Goal: Task Accomplishment & Management: Manage account settings

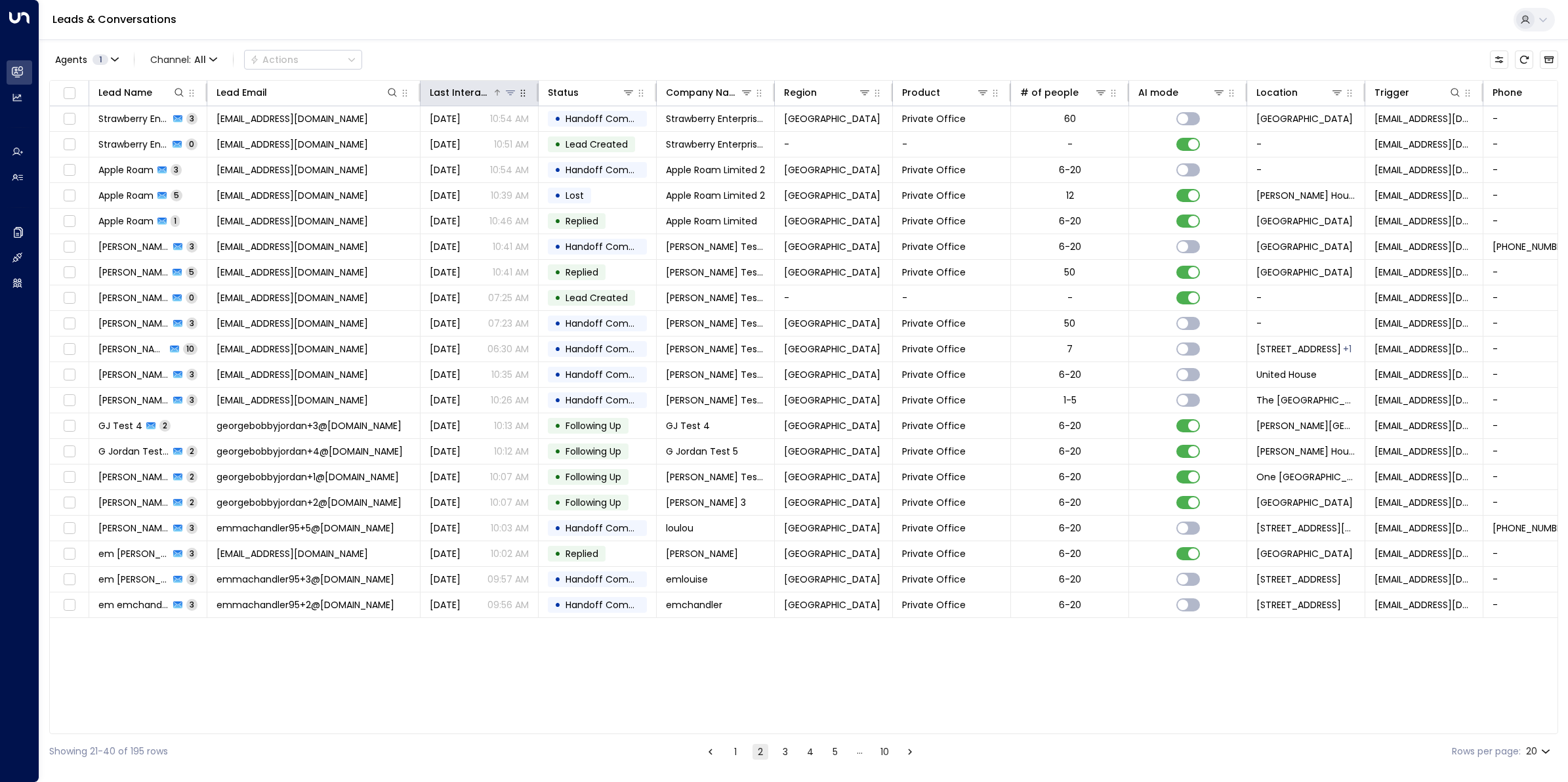
click at [469, 94] on div "Last Interacted" at bounding box center [461, 93] width 62 height 16
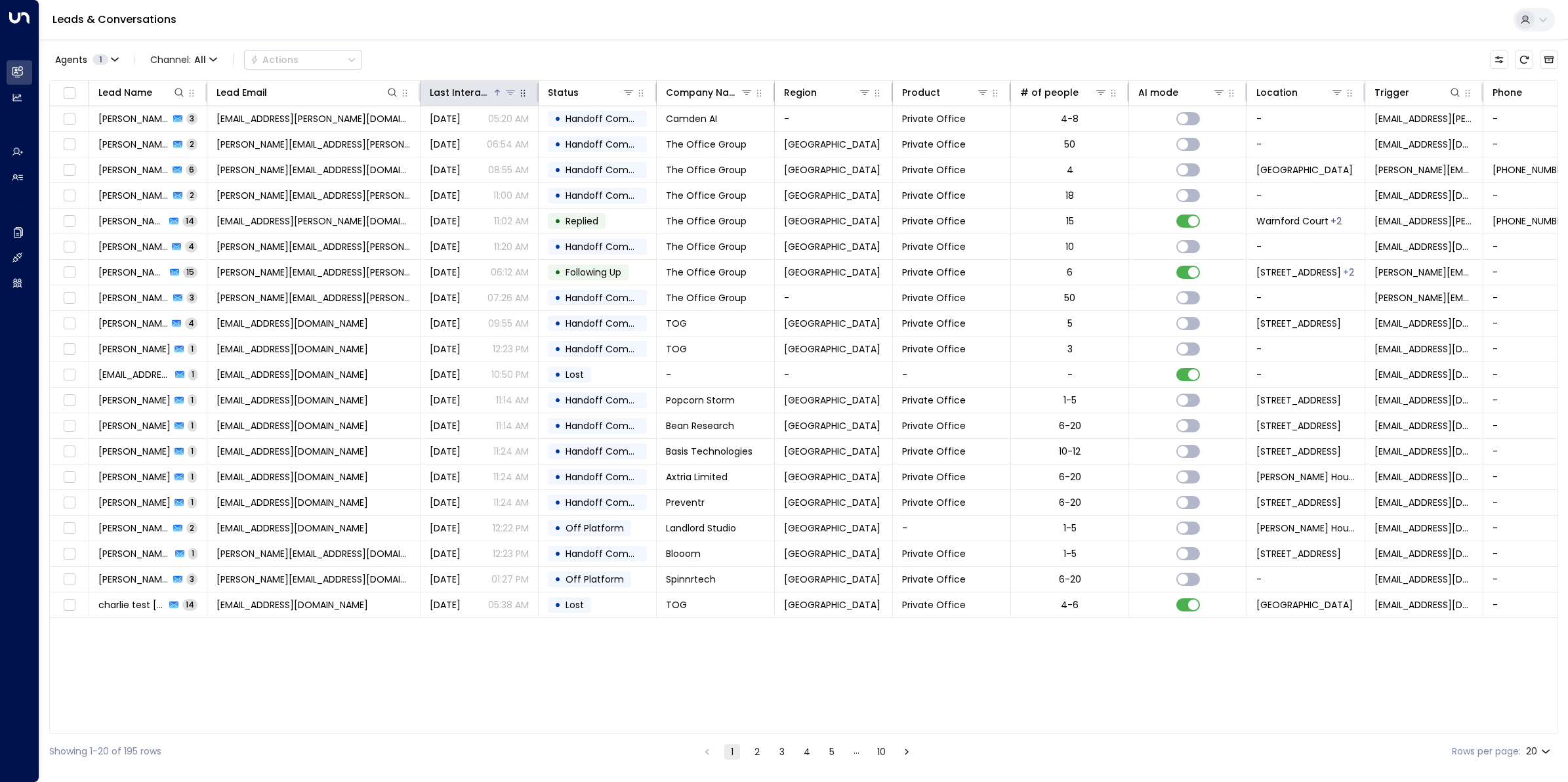
click at [469, 94] on div "Last Interacted" at bounding box center [461, 93] width 62 height 16
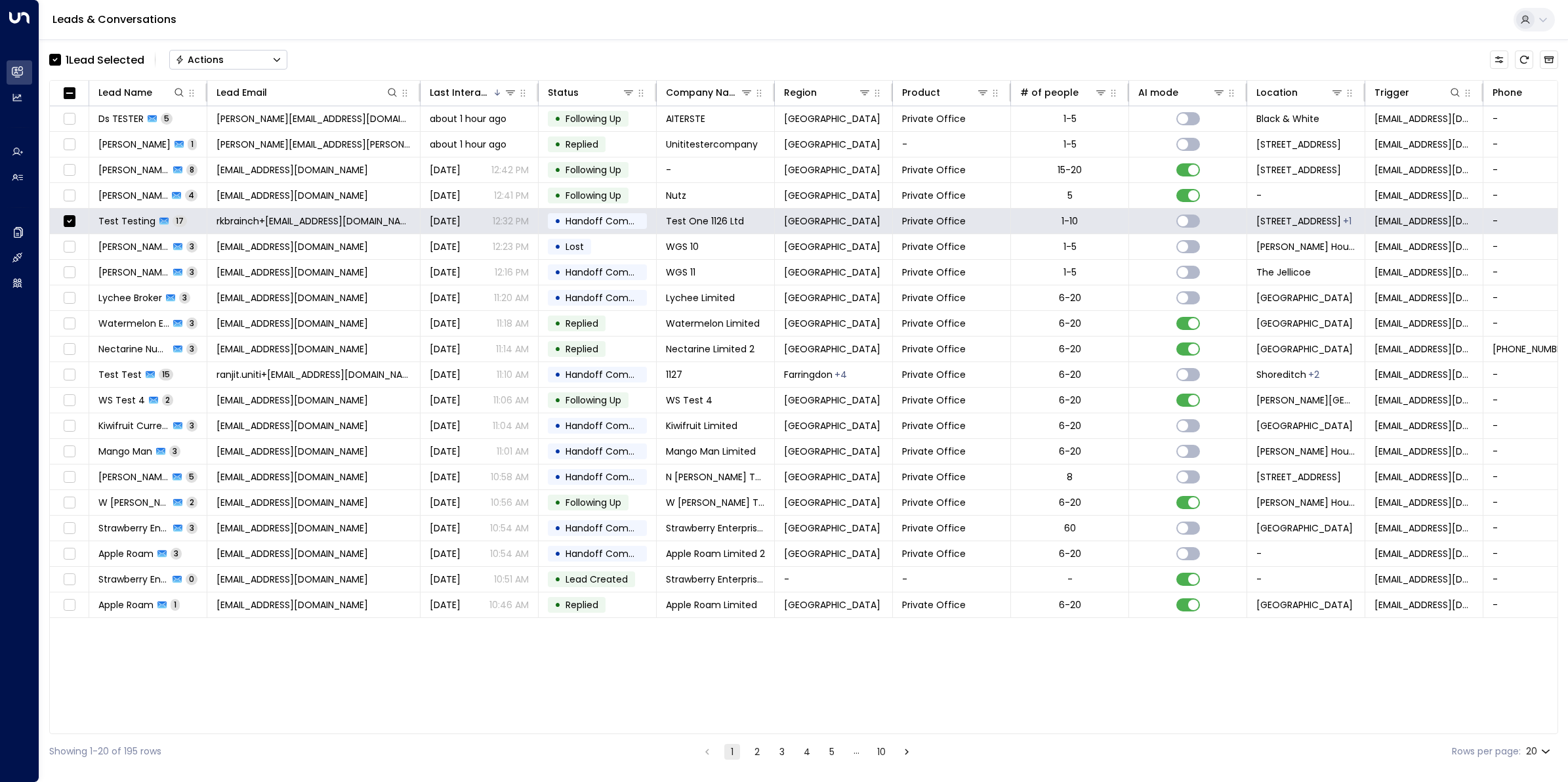
click at [231, 56] on button "Actions" at bounding box center [228, 59] width 118 height 20
click at [217, 151] on span "Archive Lead" at bounding box center [207, 146] width 61 height 14
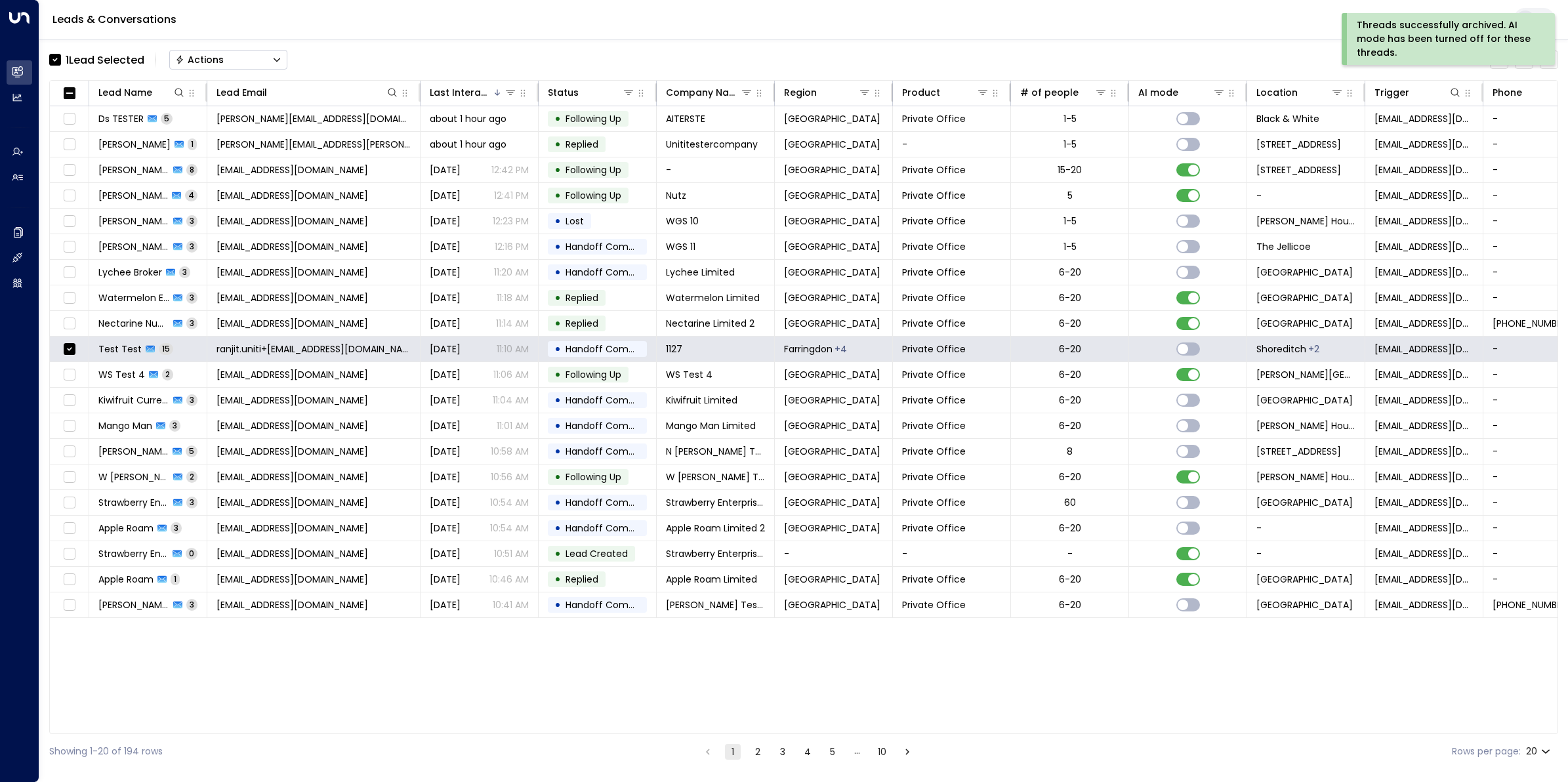
click at [263, 61] on button "Actions" at bounding box center [228, 59] width 118 height 20
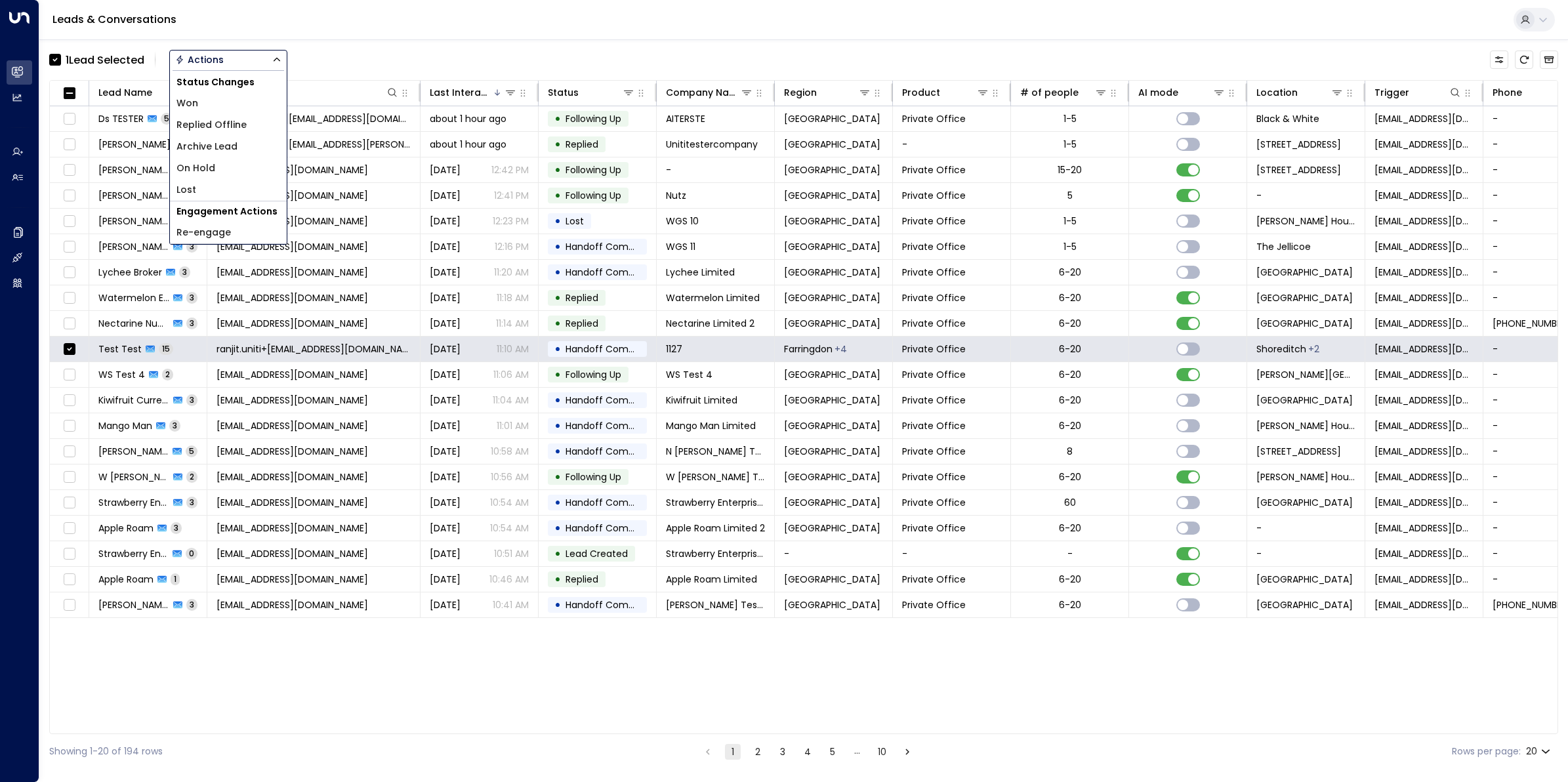
click at [213, 148] on span "Archive Lead" at bounding box center [207, 146] width 61 height 14
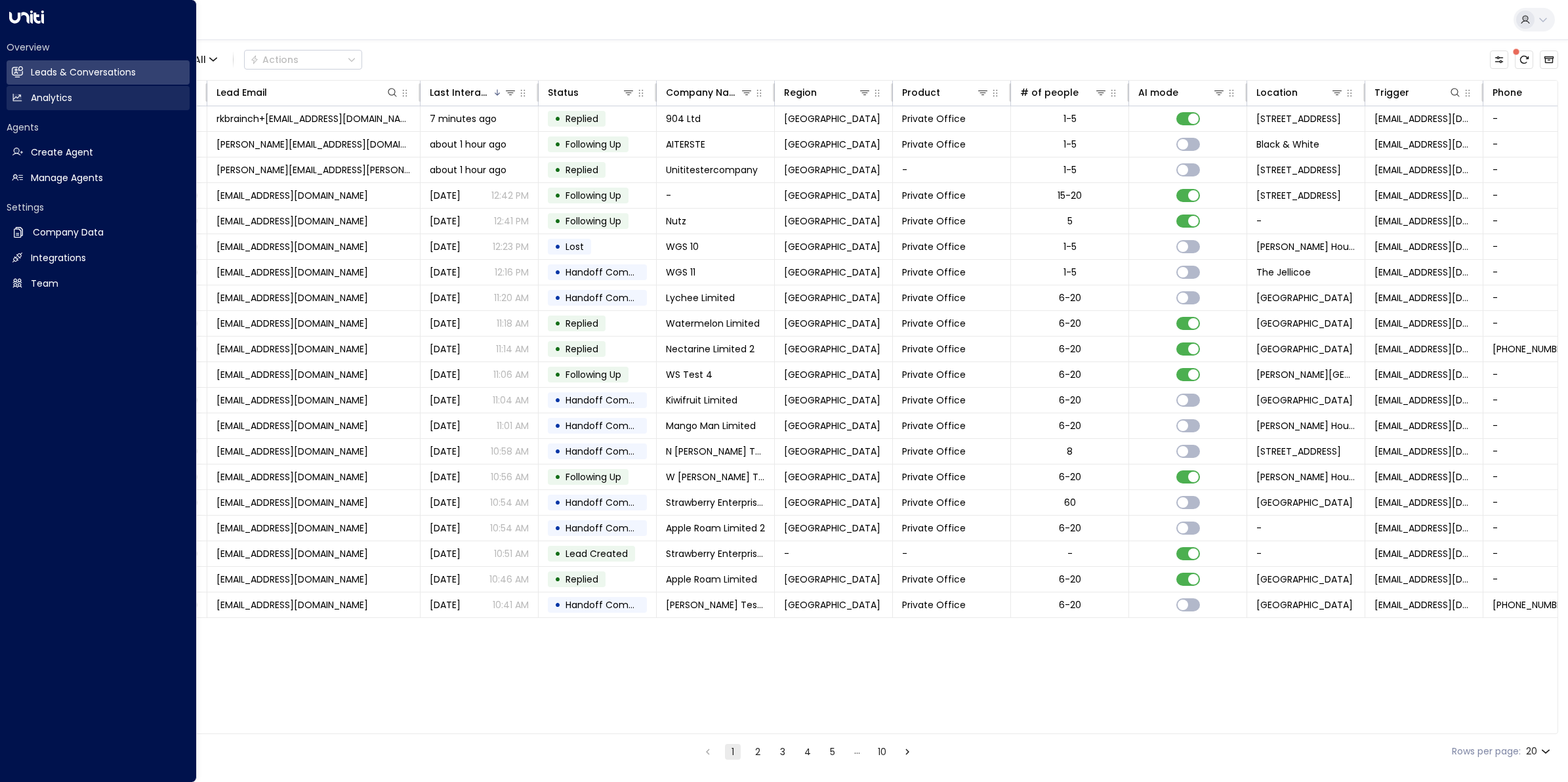
click at [50, 102] on h2 "Analytics" at bounding box center [51, 98] width 42 height 14
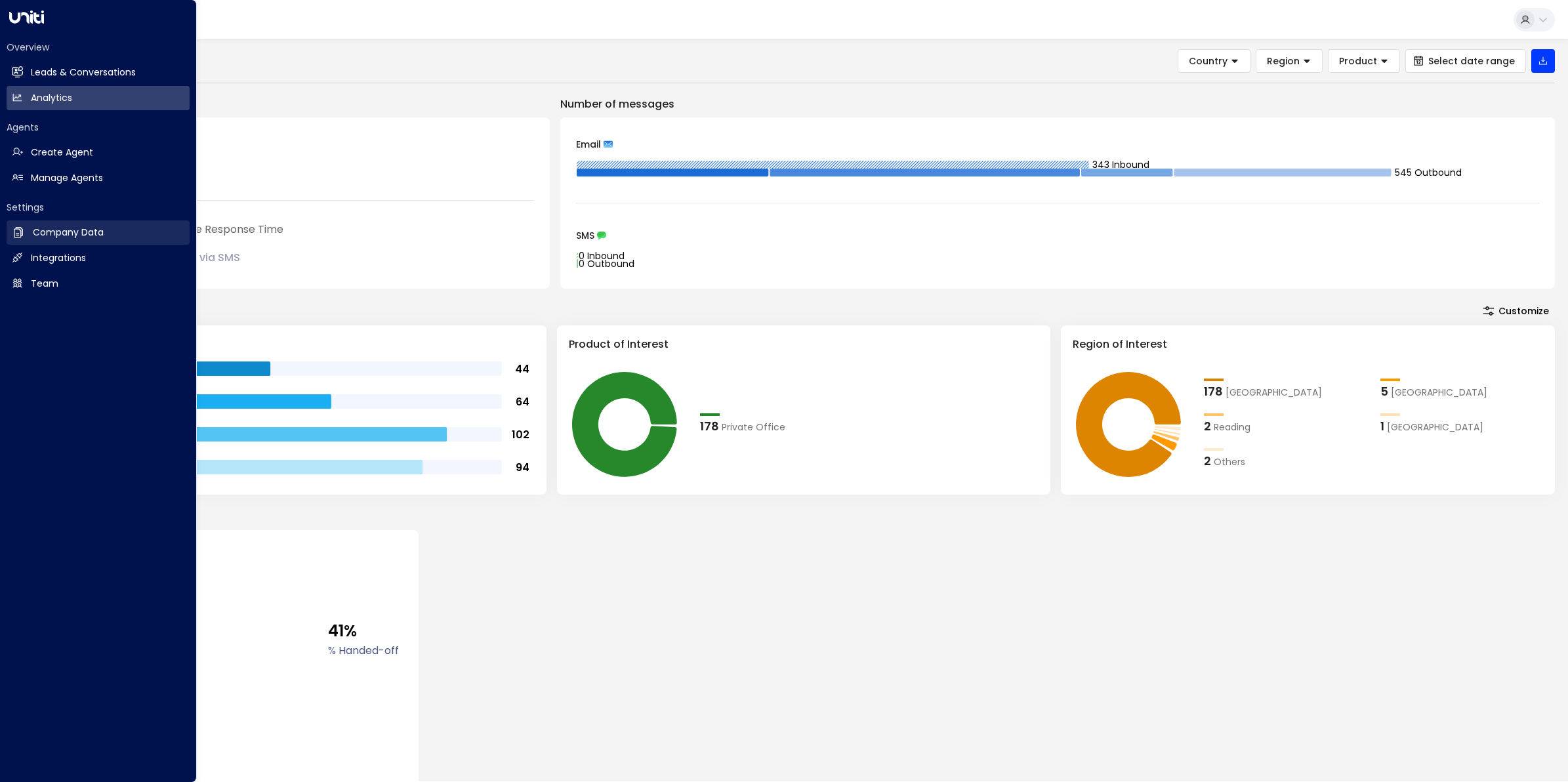
click at [44, 226] on h2 "Company Data" at bounding box center [68, 232] width 71 height 14
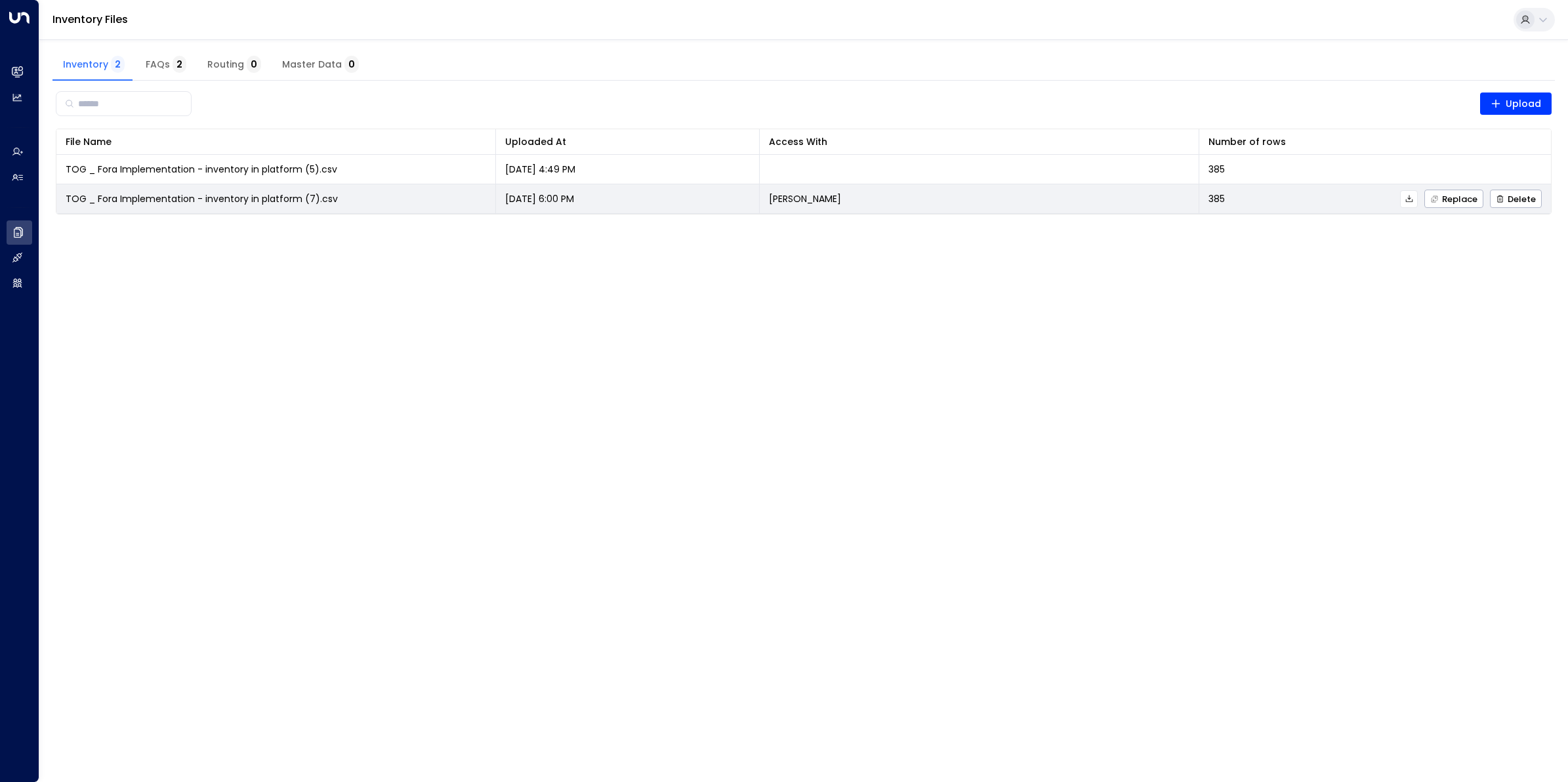
click at [232, 200] on span "TOG _ Fora Implementation - inventory in platform (7).csv" at bounding box center [202, 199] width 272 height 13
click at [1415, 201] on button at bounding box center [1409, 199] width 18 height 18
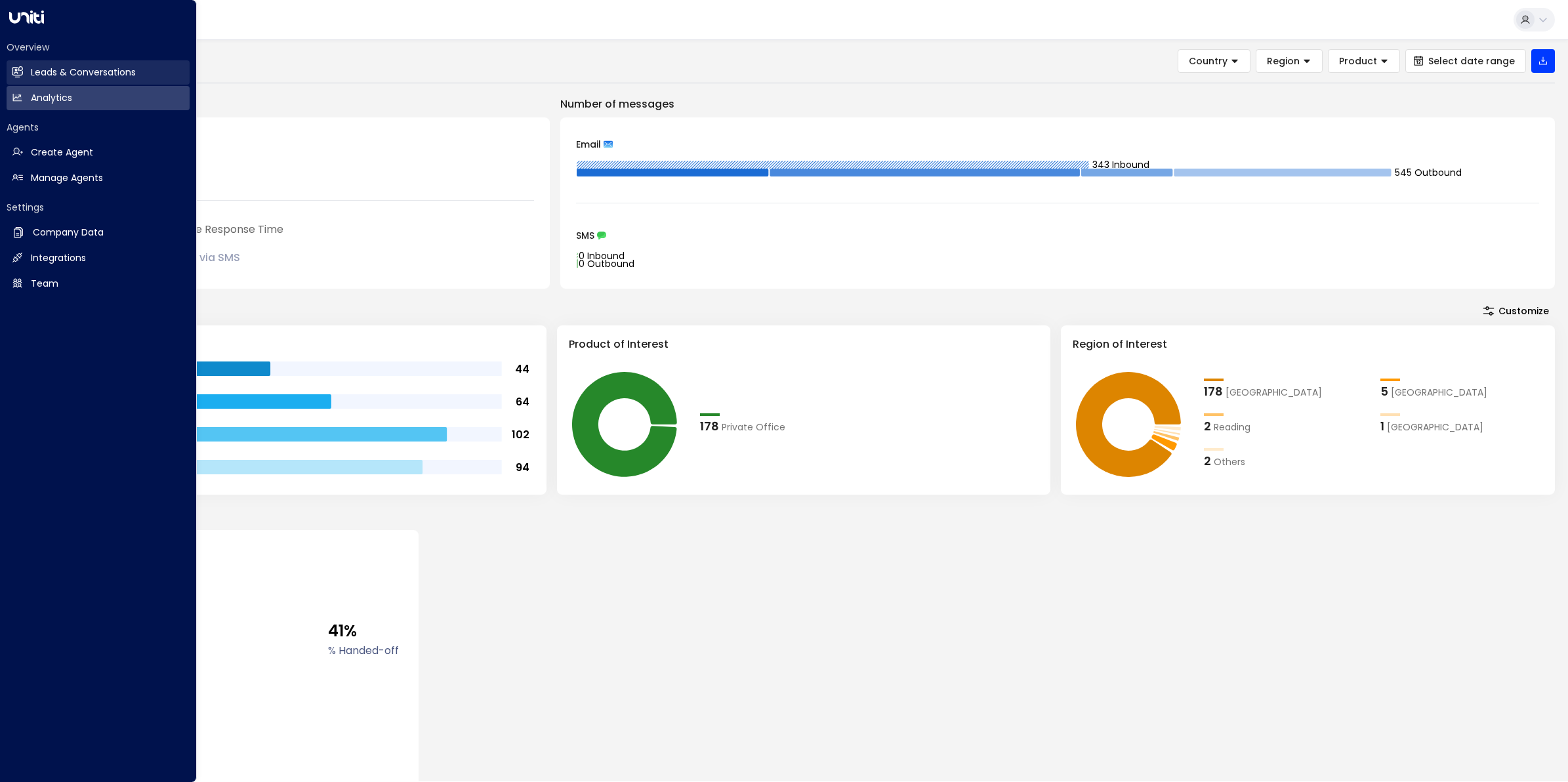
click at [67, 71] on h2 "Leads & Conversations" at bounding box center [83, 72] width 105 height 14
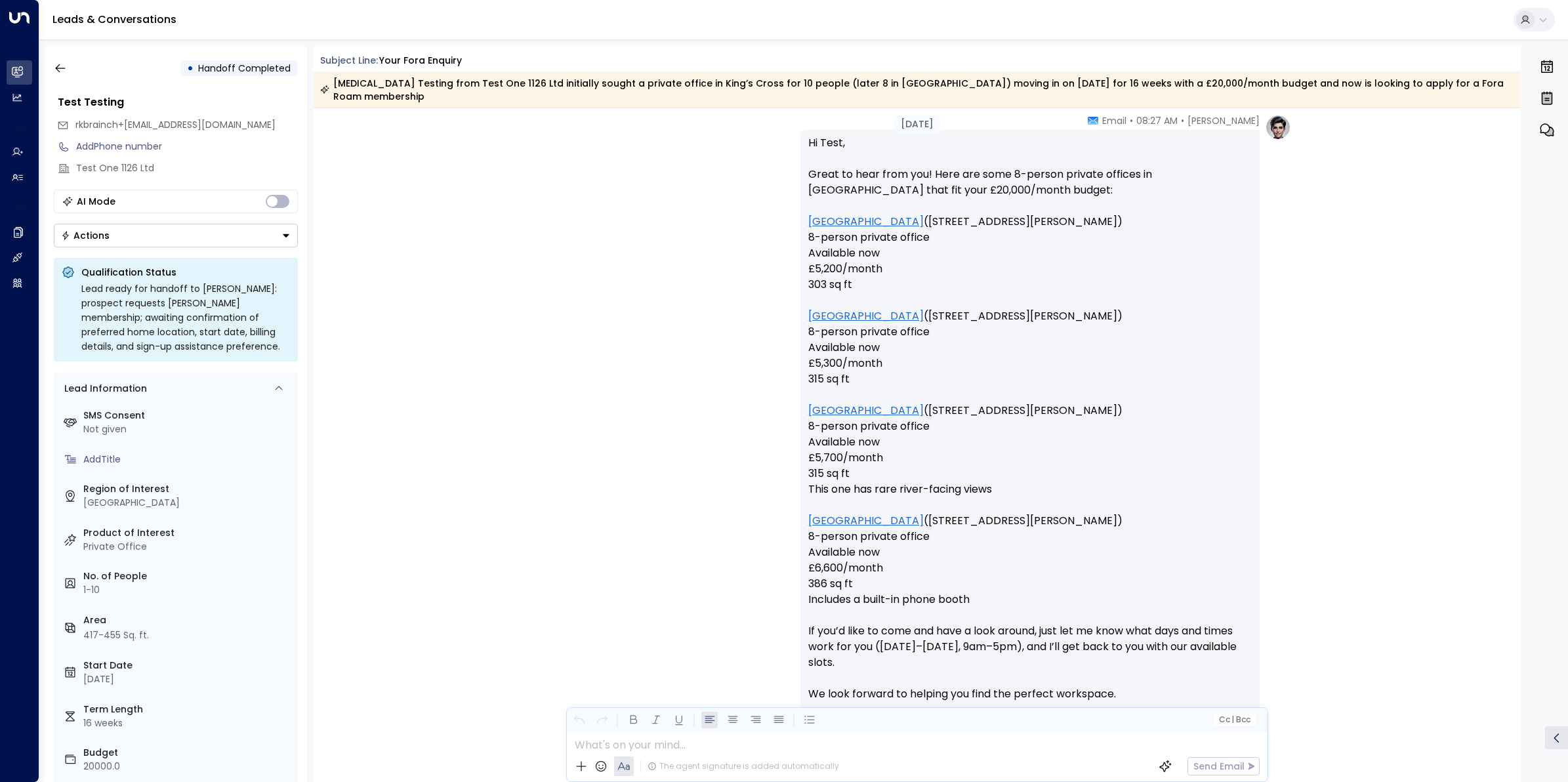
scroll to position [4138, 0]
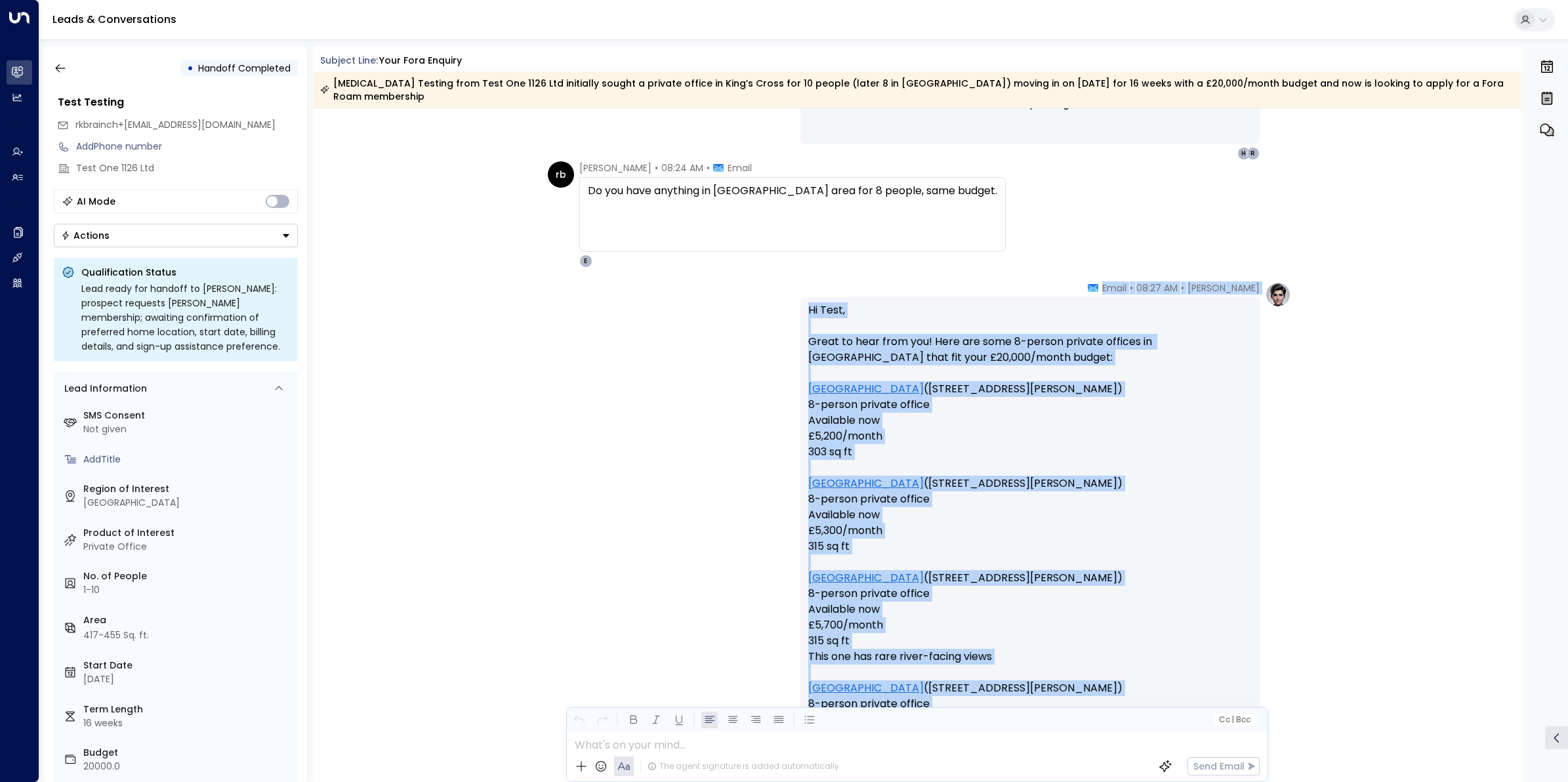
drag, startPoint x: 1522, startPoint y: 567, endPoint x: 1510, endPoint y: 362, distance: 205.4
click at [1510, 362] on div "• Handoff Completed Test Testing rkbrainch+[EMAIL_ADDRESS][DOMAIN_NAME] Add Pho…" at bounding box center [807, 413] width 1524 height 736
click at [1502, 542] on div "[PERSON_NAME] • 08:27 AM • Email Hi Test, Great to hear from you! Here are some…" at bounding box center [917, 735] width 1208 height 907
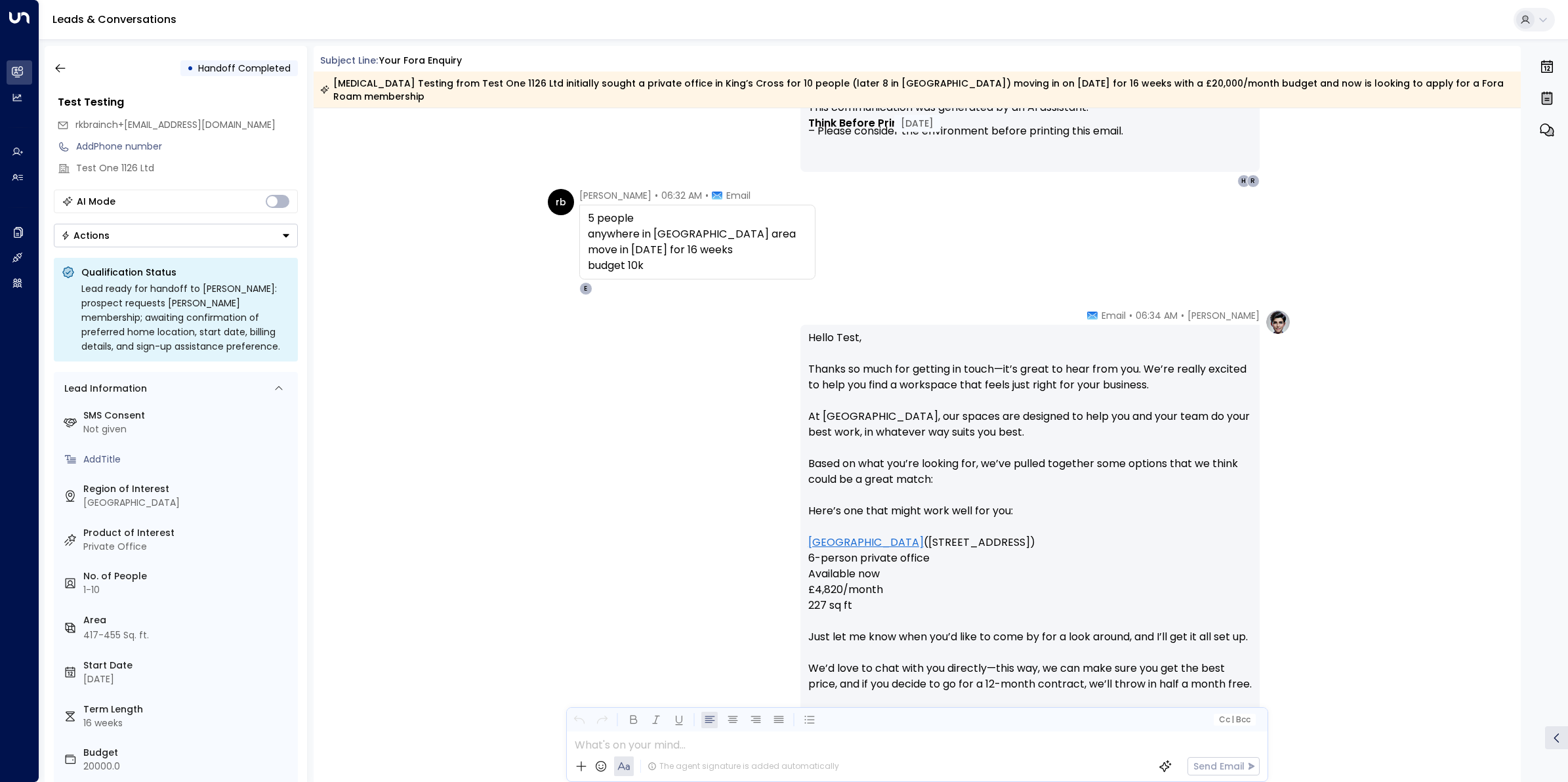
scroll to position [925, 0]
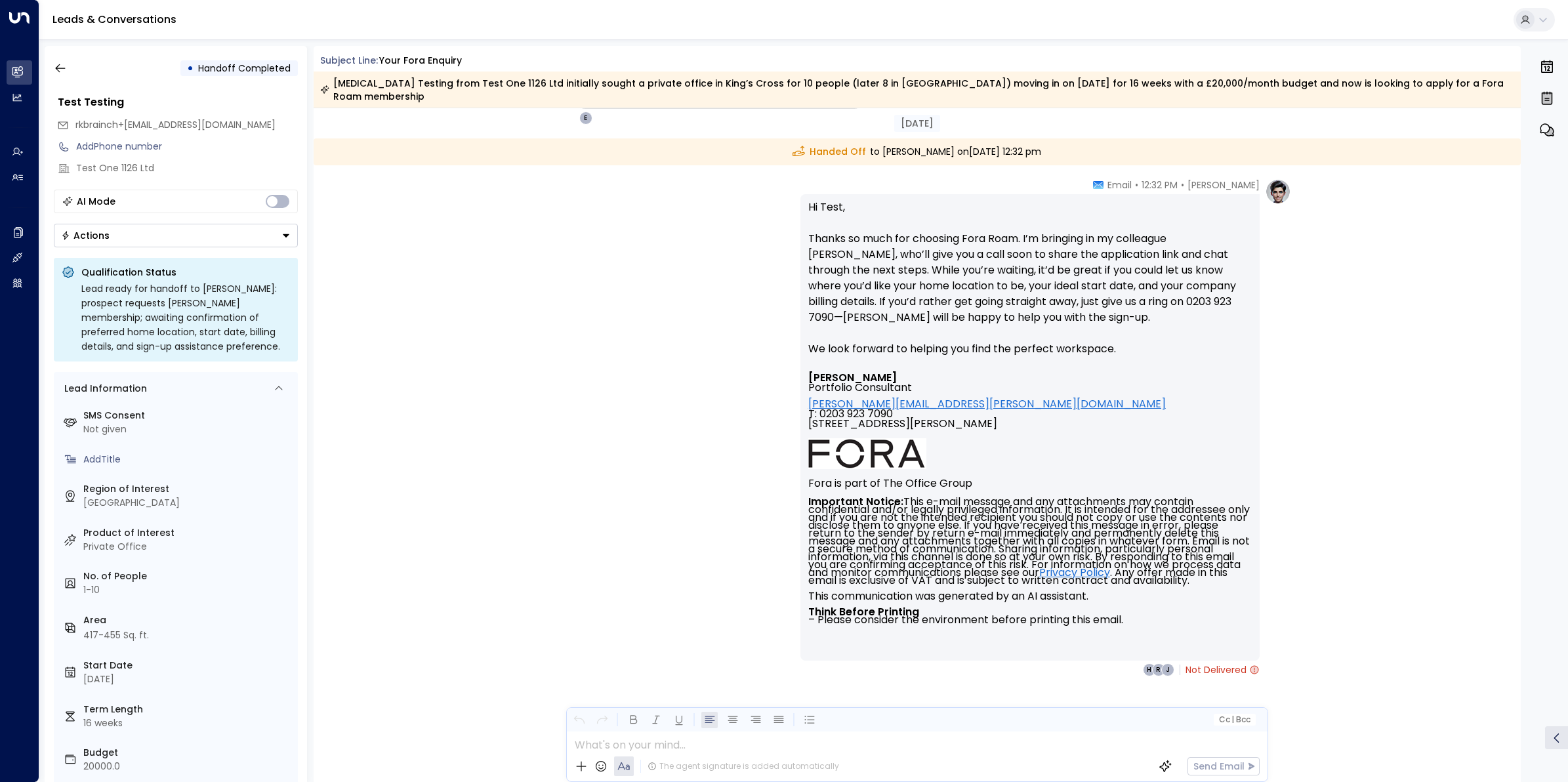
scroll to position [5786, 0]
